Goal: Navigation & Orientation: Find specific page/section

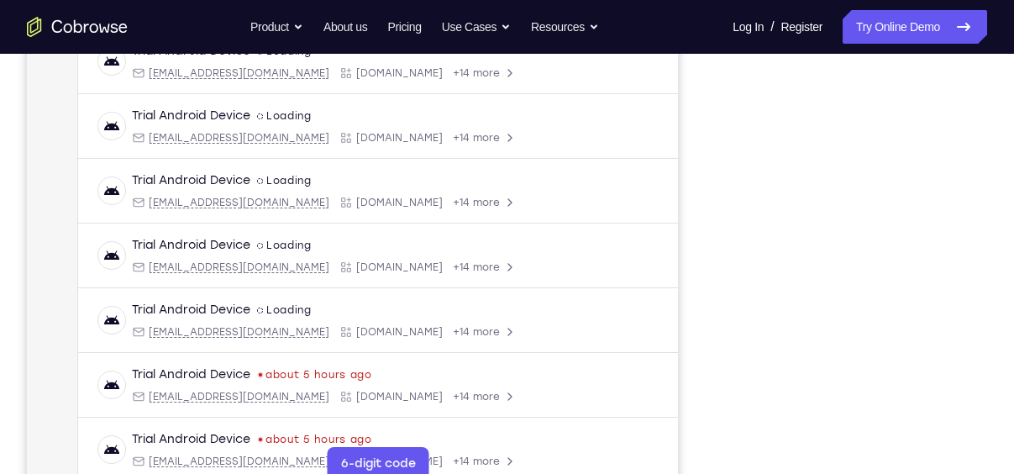
scroll to position [274, 0]
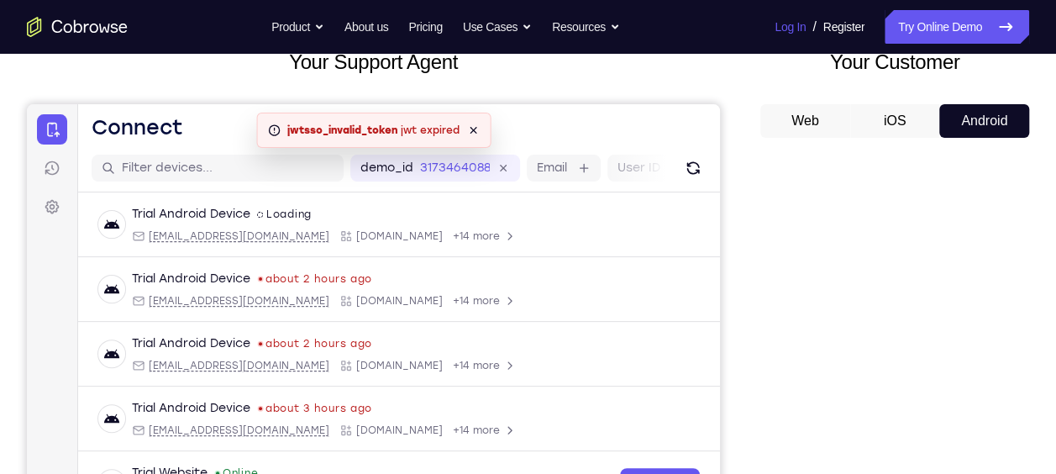
scroll to position [97, 0]
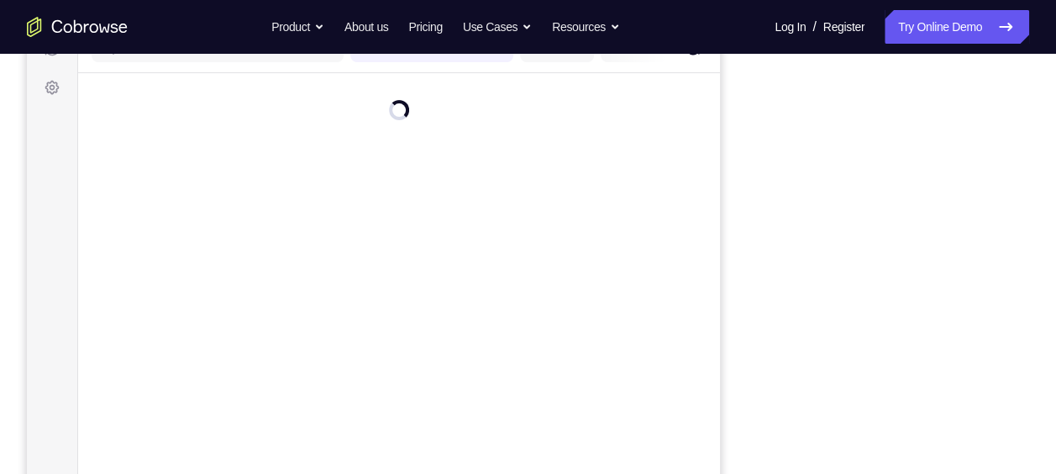
scroll to position [262, 0]
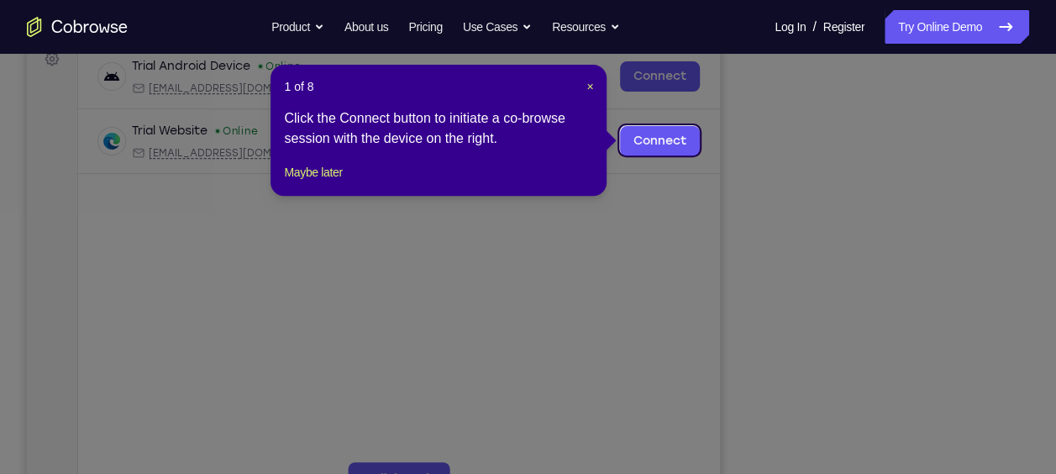
click at [585, 87] on header "1 of 8 ×" at bounding box center [438, 86] width 309 height 17
click at [593, 87] on span "×" at bounding box center [590, 86] width 7 height 13
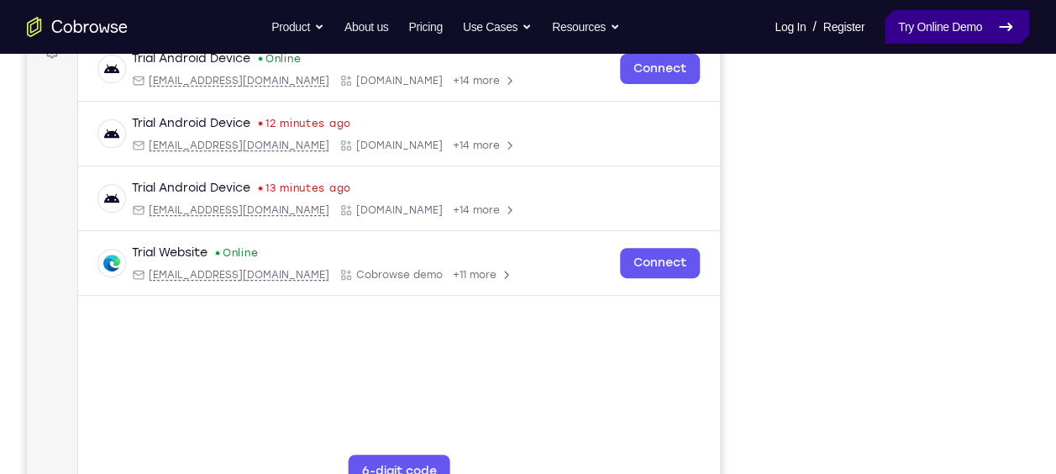
scroll to position [272, 0]
